Goal: Task Accomplishment & Management: Manage account settings

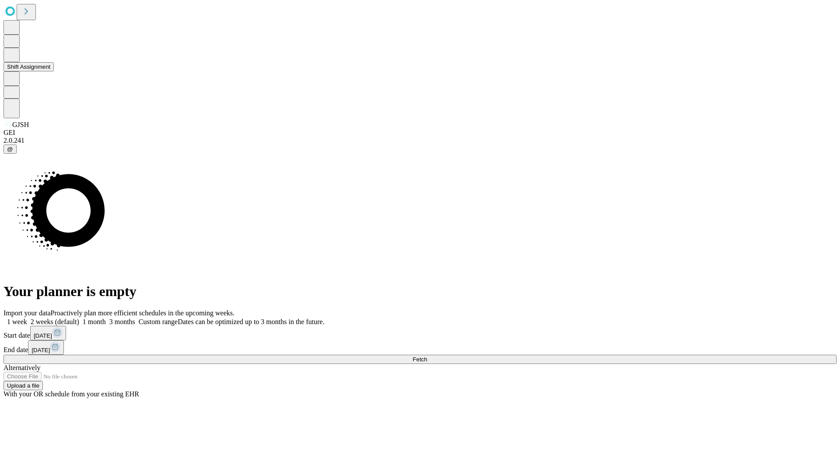
click at [54, 71] on button "Shift Assignment" at bounding box center [29, 66] width 50 height 9
